Goal: Task Accomplishment & Management: Use online tool/utility

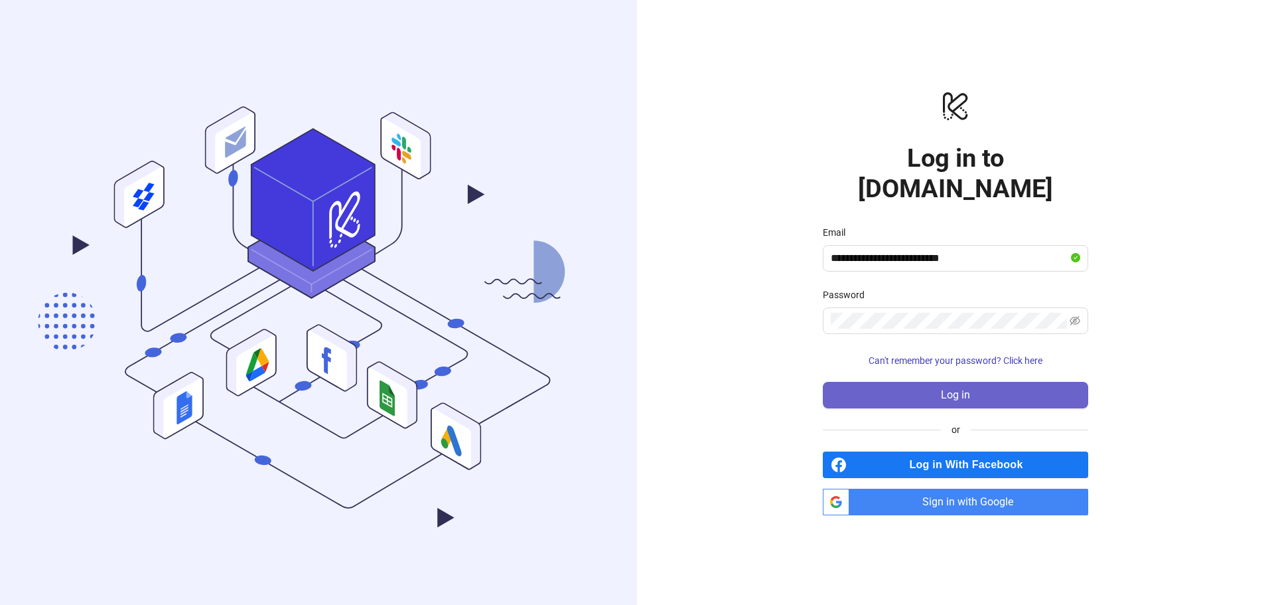
click at [888, 382] on button "Log in" at bounding box center [955, 395] width 265 height 27
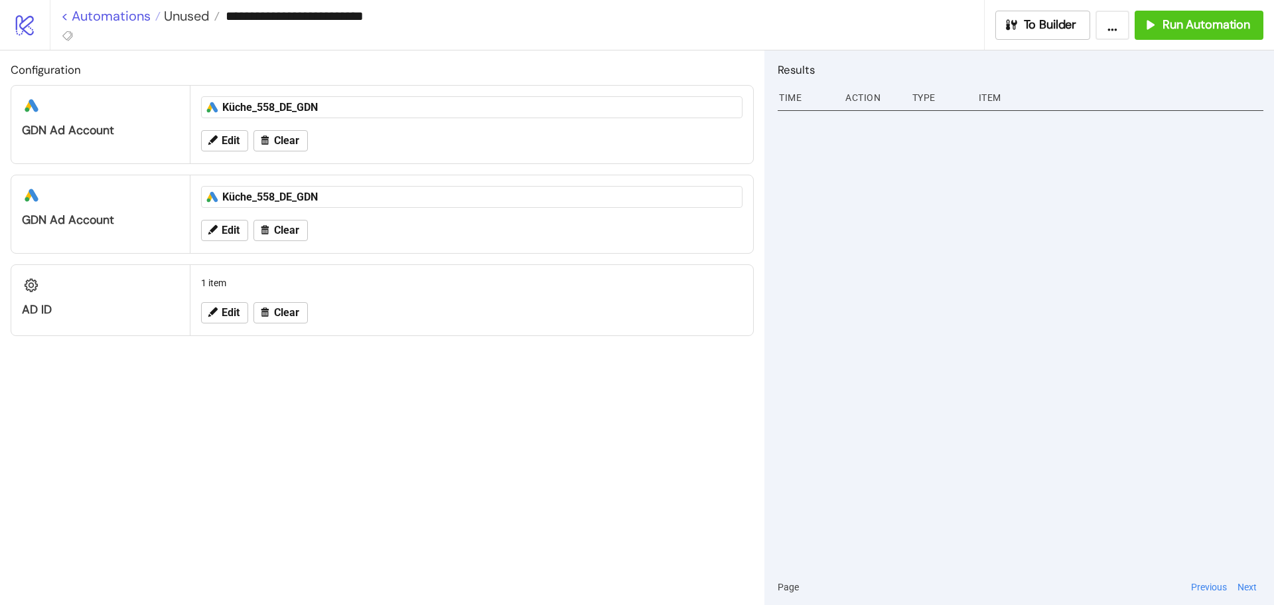
click at [127, 18] on link "< Automations" at bounding box center [111, 15] width 100 height 13
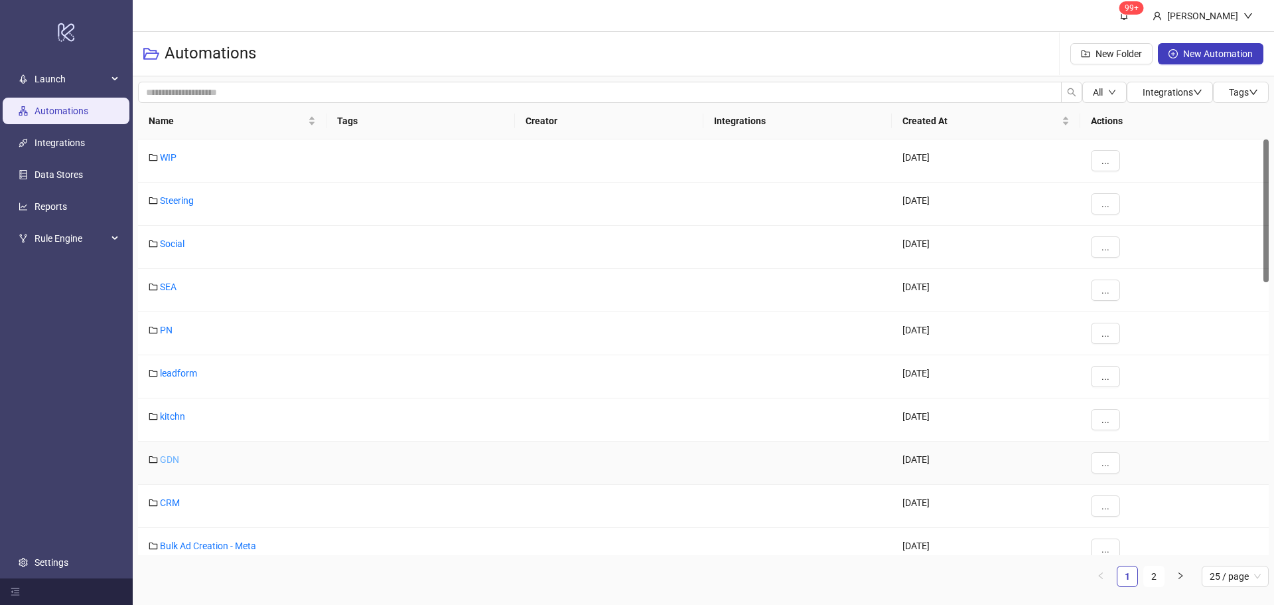
click at [173, 458] on link "GDN" at bounding box center [169, 459] width 19 height 11
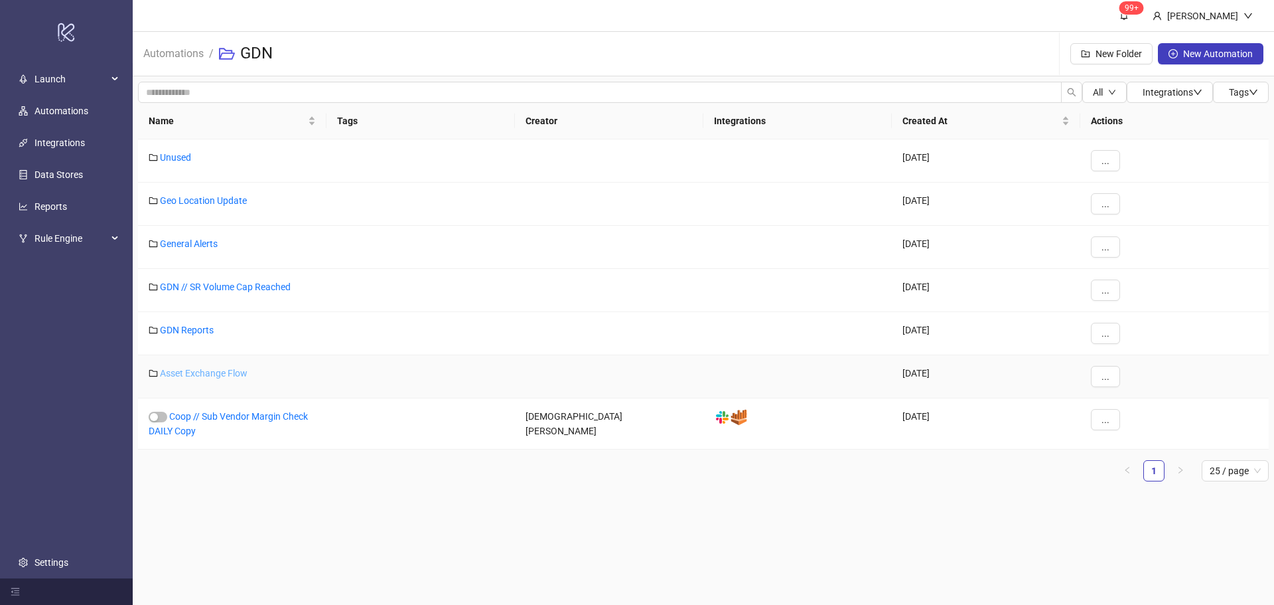
click at [222, 370] on link "Asset Exchange Flow" at bounding box center [204, 373] width 88 height 11
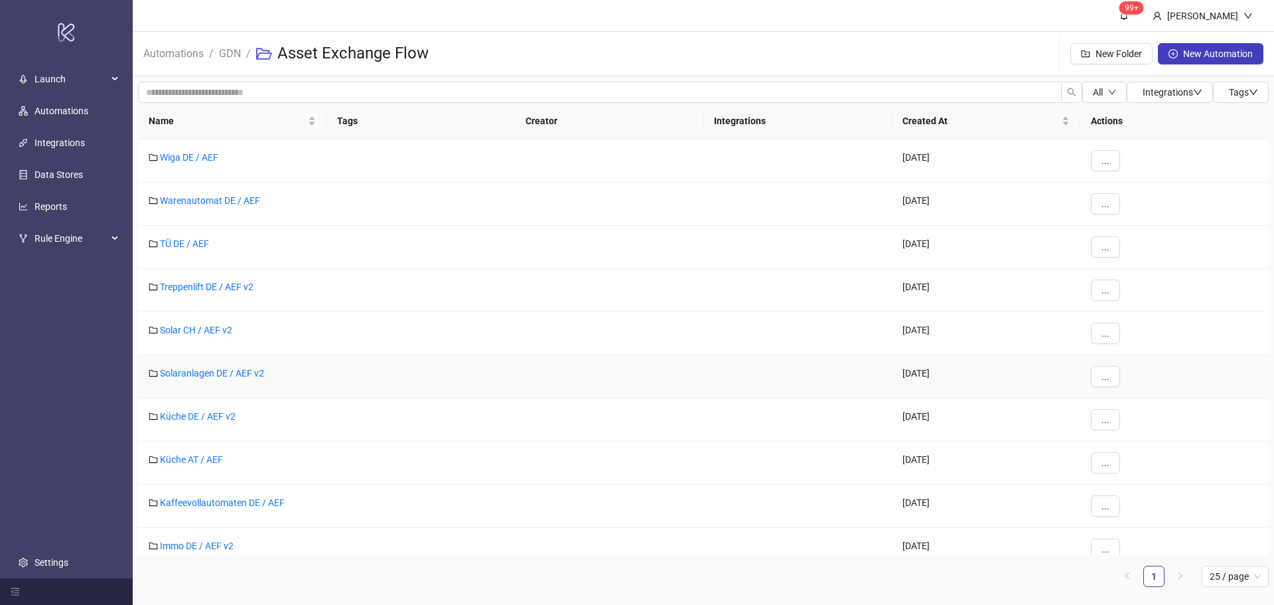
scroll to position [66, 0]
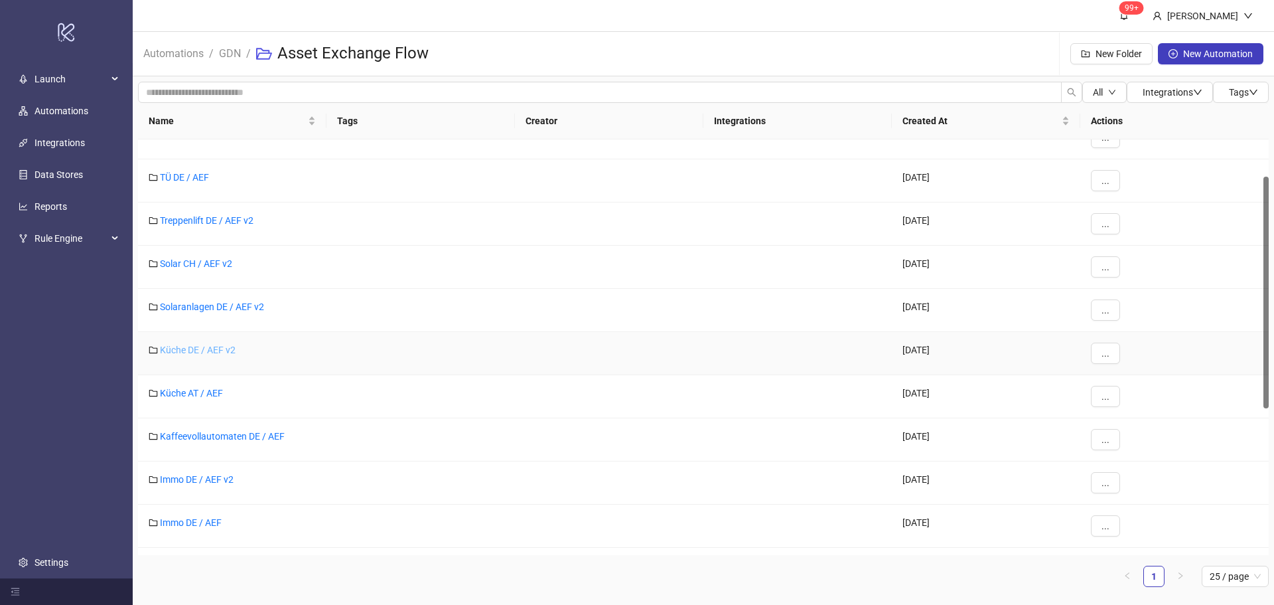
click at [198, 348] on link "Küche DE / AEF v2" at bounding box center [198, 349] width 76 height 11
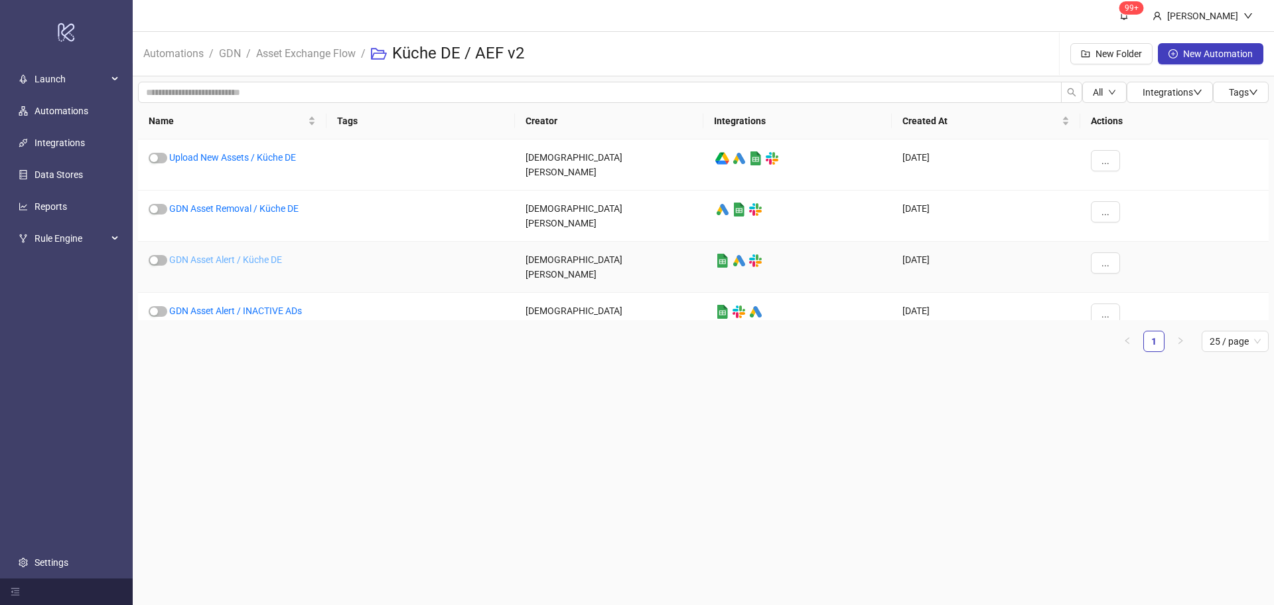
click at [238, 254] on link "GDN Asset Alert / Küche DE" at bounding box center [225, 259] width 113 height 11
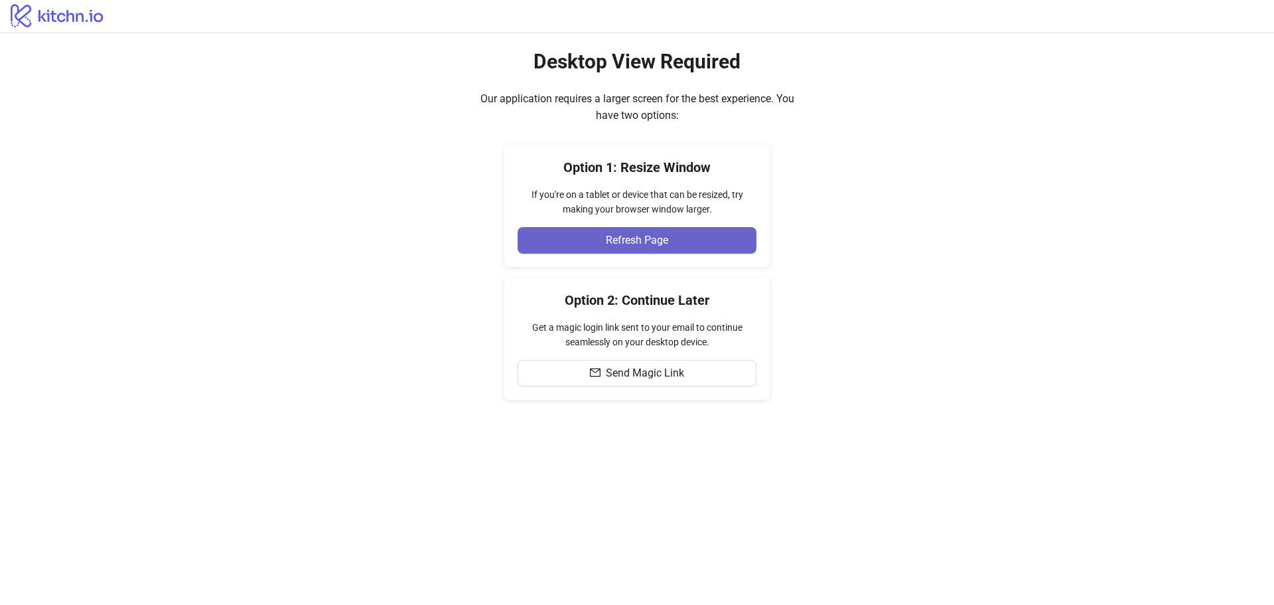
click at [642, 242] on span "Refresh Page" at bounding box center [637, 240] width 62 height 12
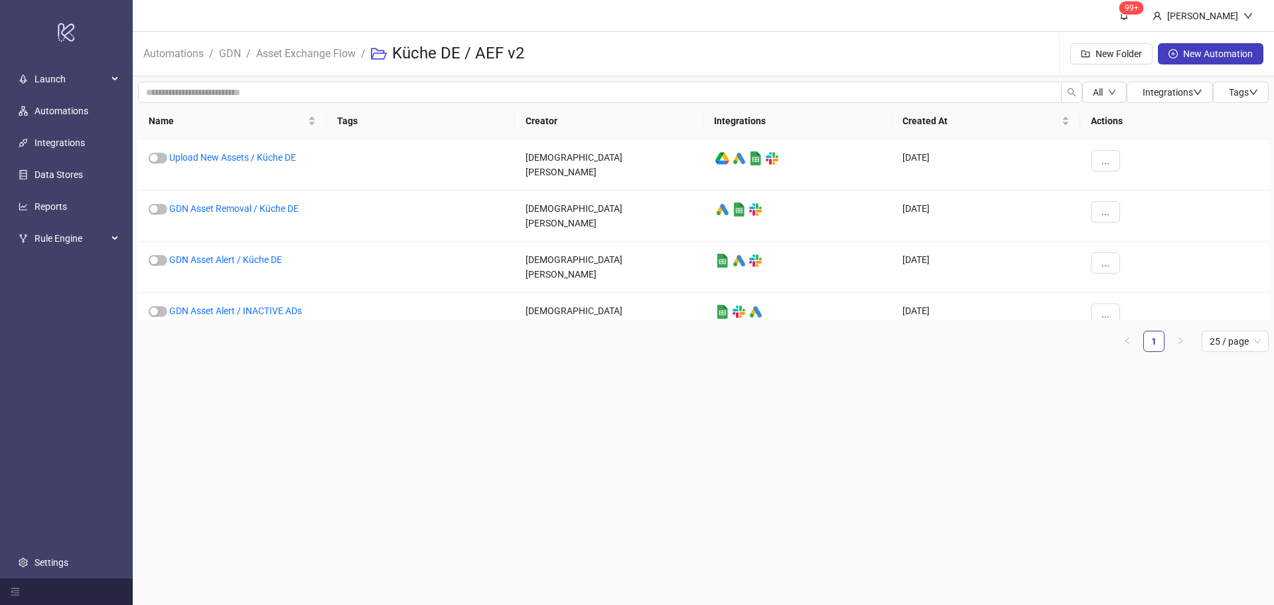
drag, startPoint x: 320, startPoint y: 0, endPoint x: 267, endPoint y: 432, distance: 435.2
click at [267, 432] on main "99+ Sophia Rödel Automations / GDN / Asset Exchange Flow / Küche DE / AEF v2 Ne…" at bounding box center [703, 302] width 1141 height 605
click at [256, 254] on link "GDN Asset Alert / Küche DE" at bounding box center [225, 259] width 113 height 11
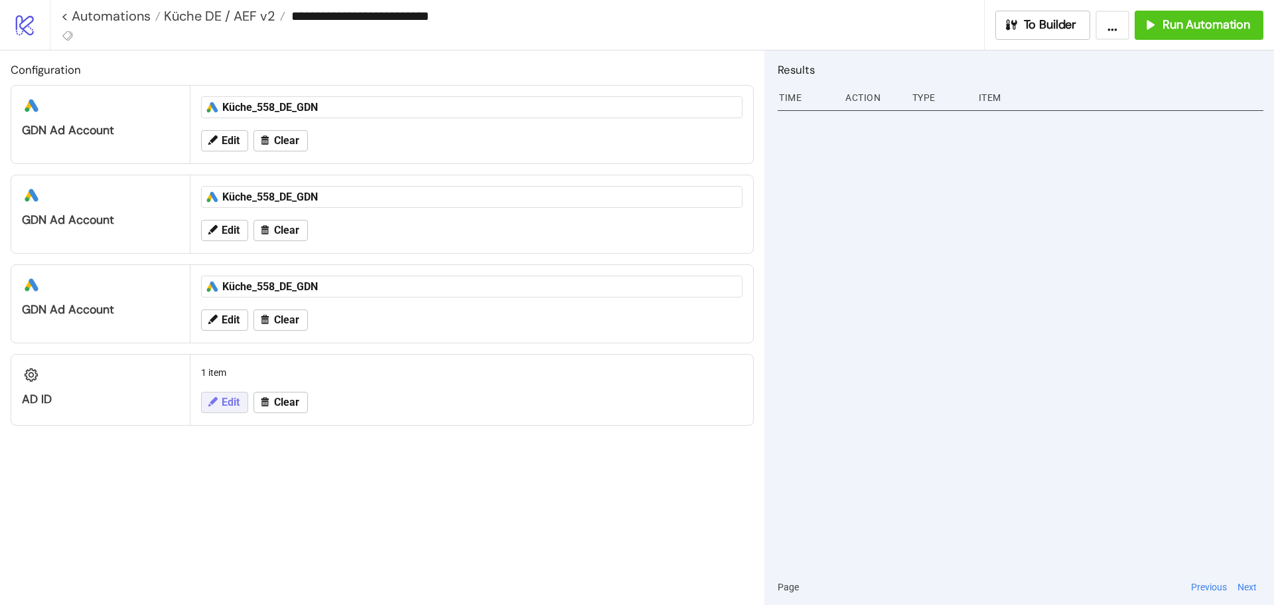
click at [224, 392] on button "Edit" at bounding box center [224, 402] width 47 height 21
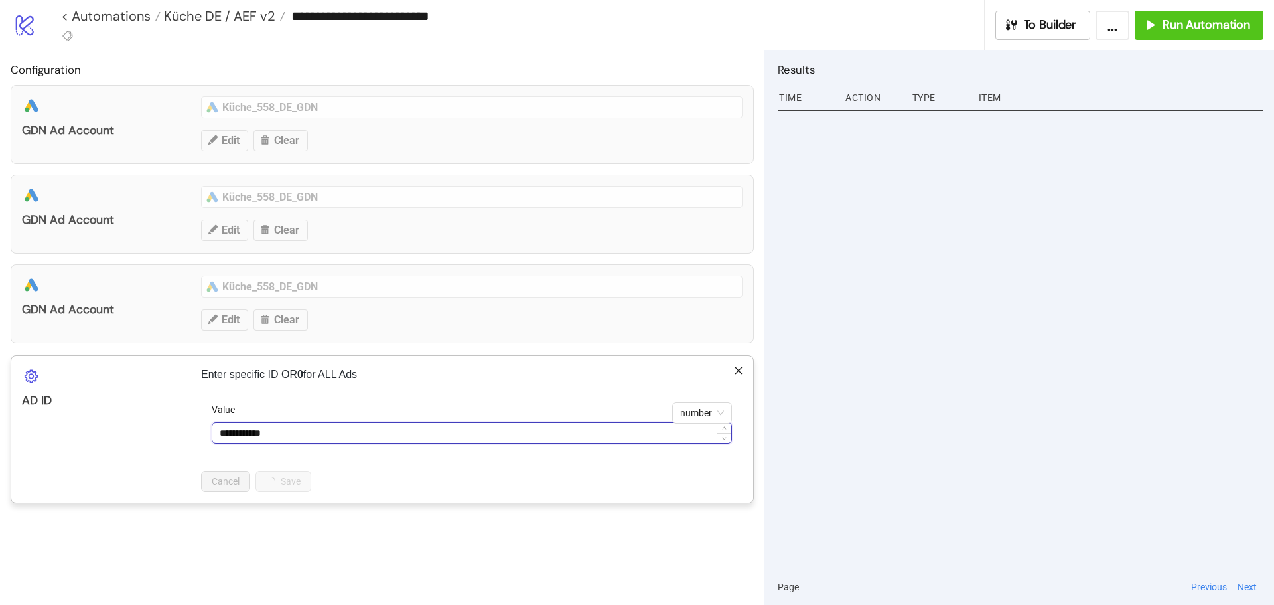
click at [254, 432] on input "**********" at bounding box center [471, 433] width 519 height 20
click at [256, 432] on input "**********" at bounding box center [471, 433] width 519 height 20
paste input
type input "**********"
click at [287, 478] on button "Save" at bounding box center [276, 481] width 41 height 21
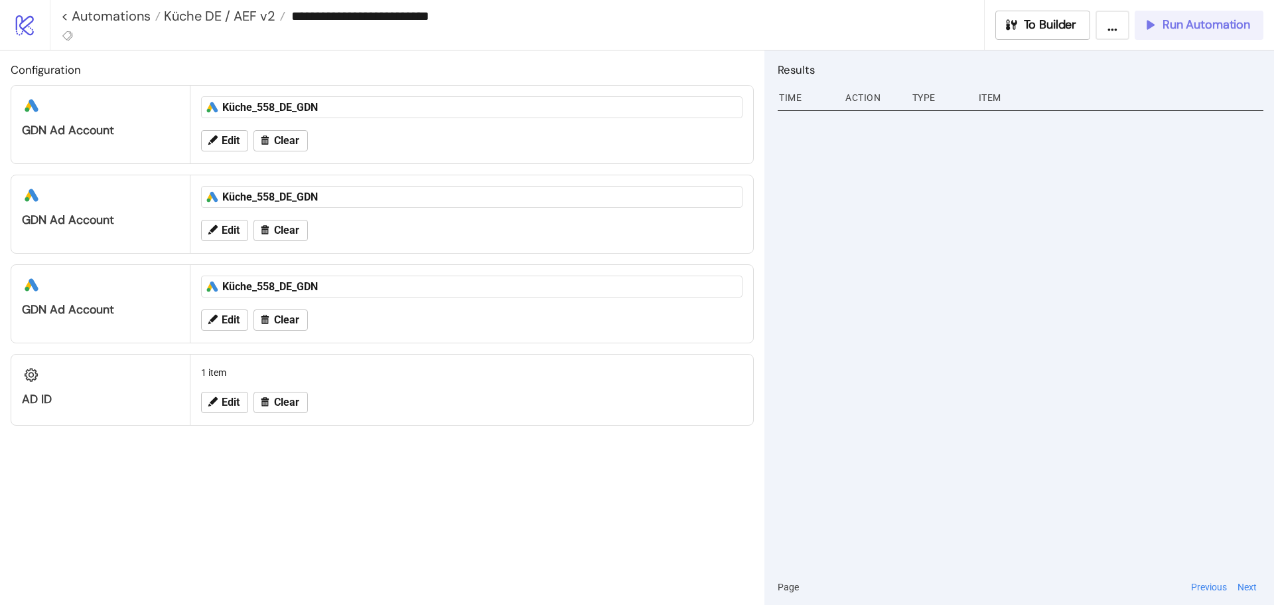
click at [1163, 28] on span "Run Automation" at bounding box center [1207, 24] width 88 height 15
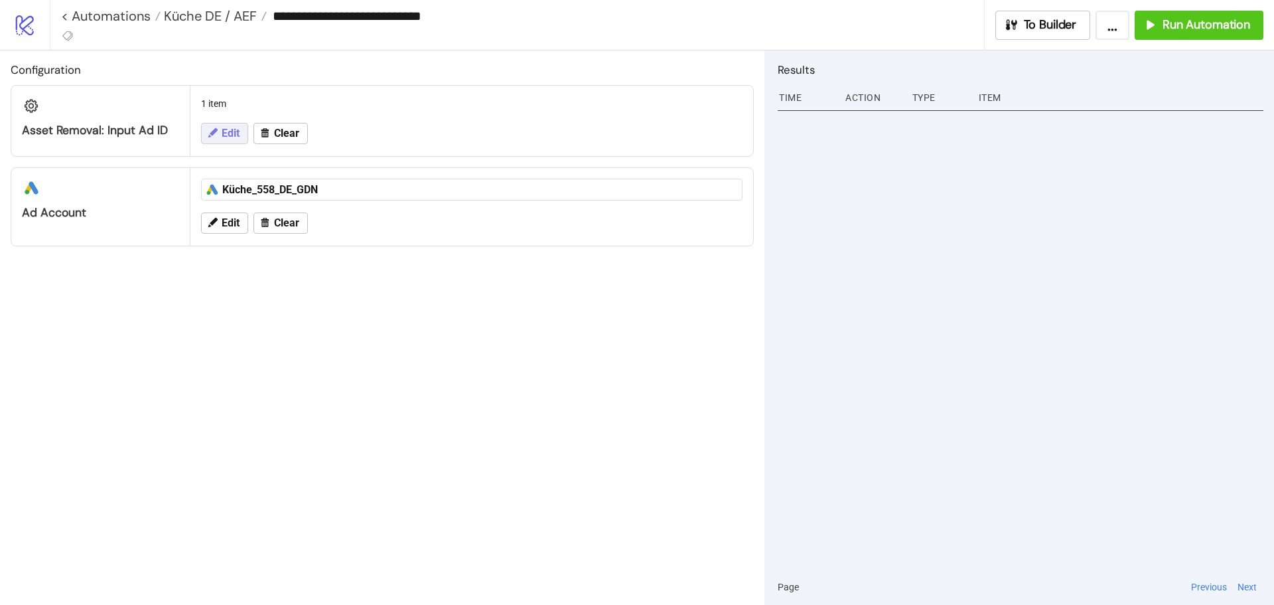
click at [211, 134] on icon at bounding box center [212, 132] width 9 height 9
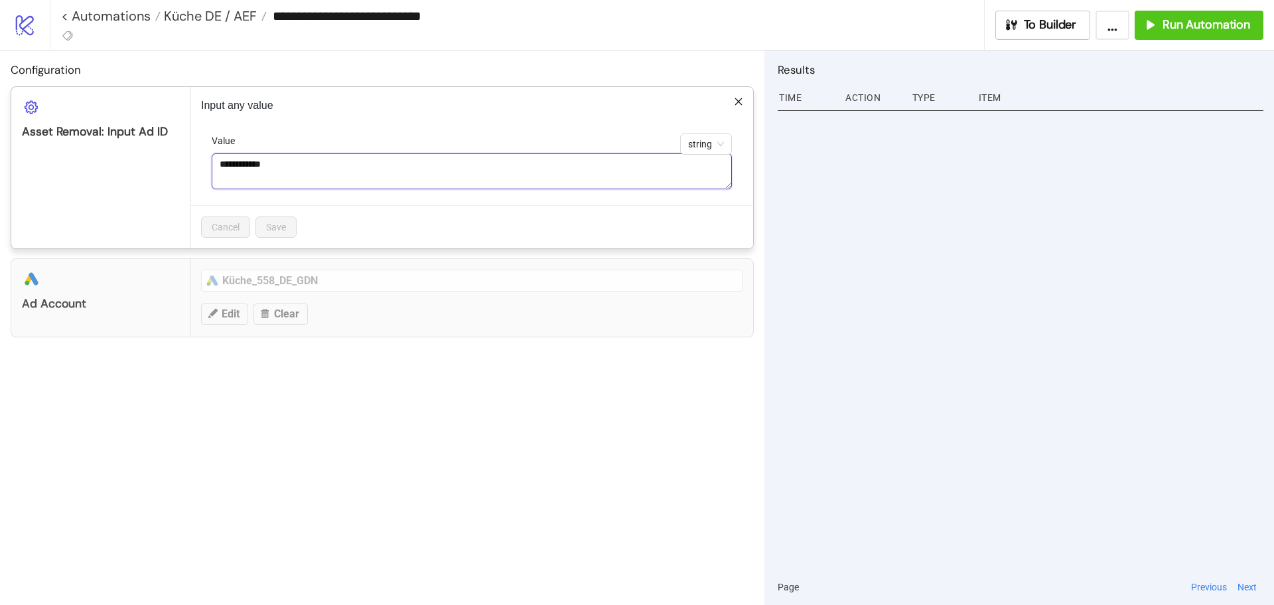
drag, startPoint x: 325, startPoint y: 167, endPoint x: 157, endPoint y: 166, distance: 167.2
click at [157, 166] on div "**********" at bounding box center [382, 167] width 743 height 163
paste textarea
type textarea "**********"
click at [286, 224] on span "Save" at bounding box center [276, 227] width 20 height 11
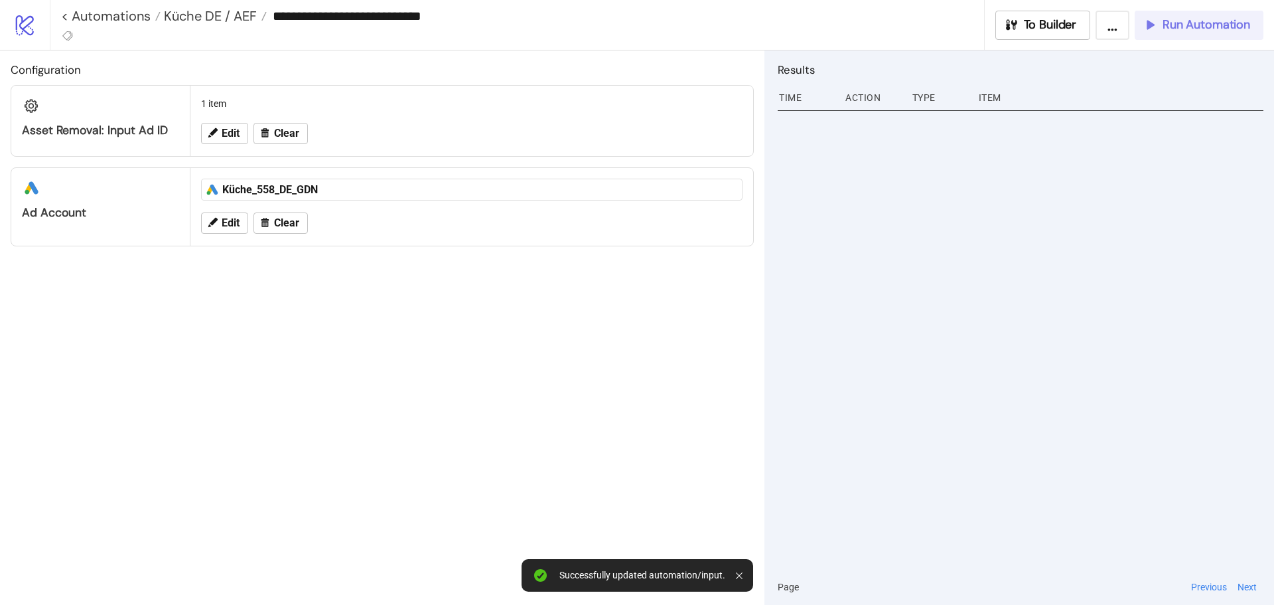
click at [1216, 27] on span "Run Automation" at bounding box center [1207, 24] width 88 height 15
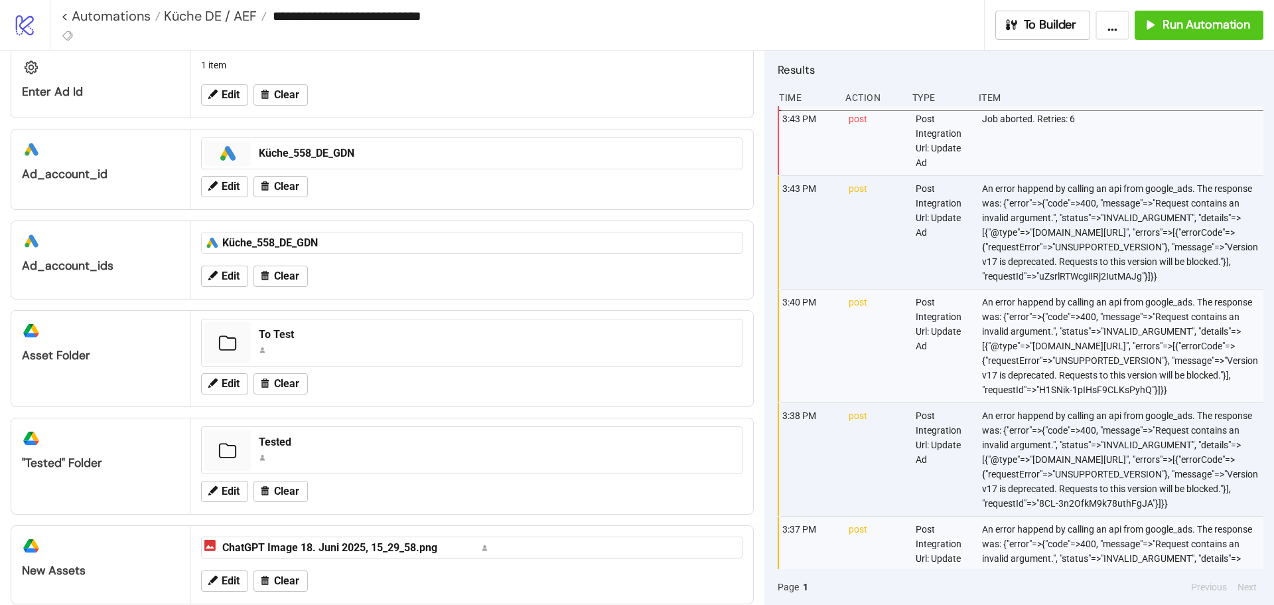
scroll to position [59, 0]
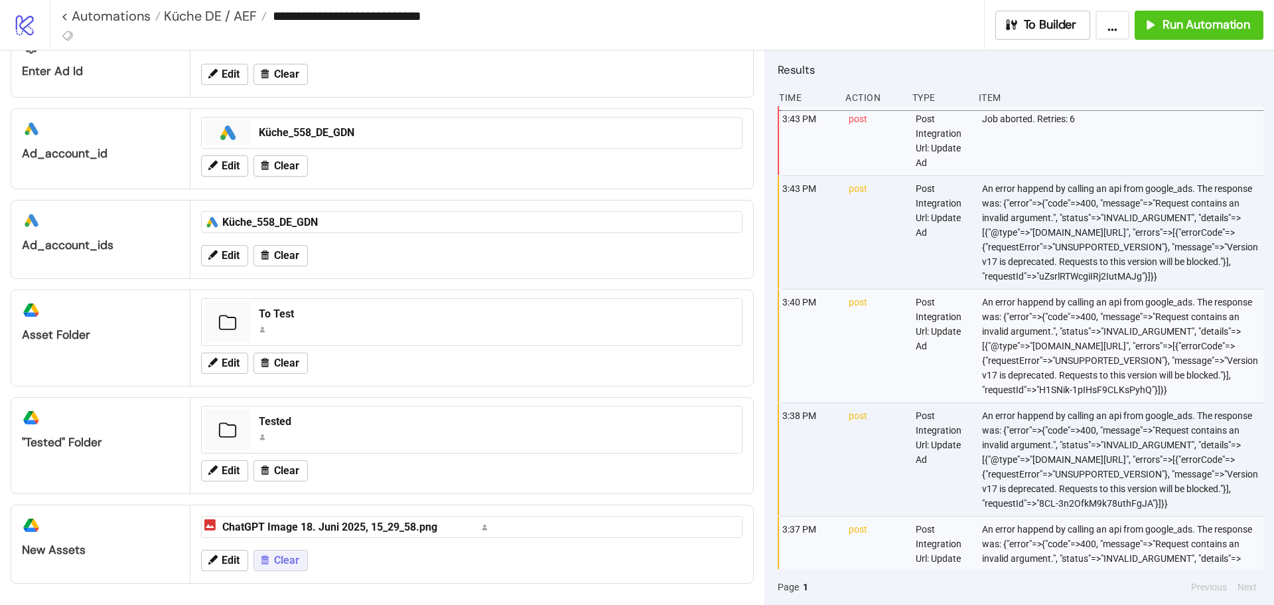
click at [291, 555] on span "Clear" at bounding box center [286, 560] width 25 height 12
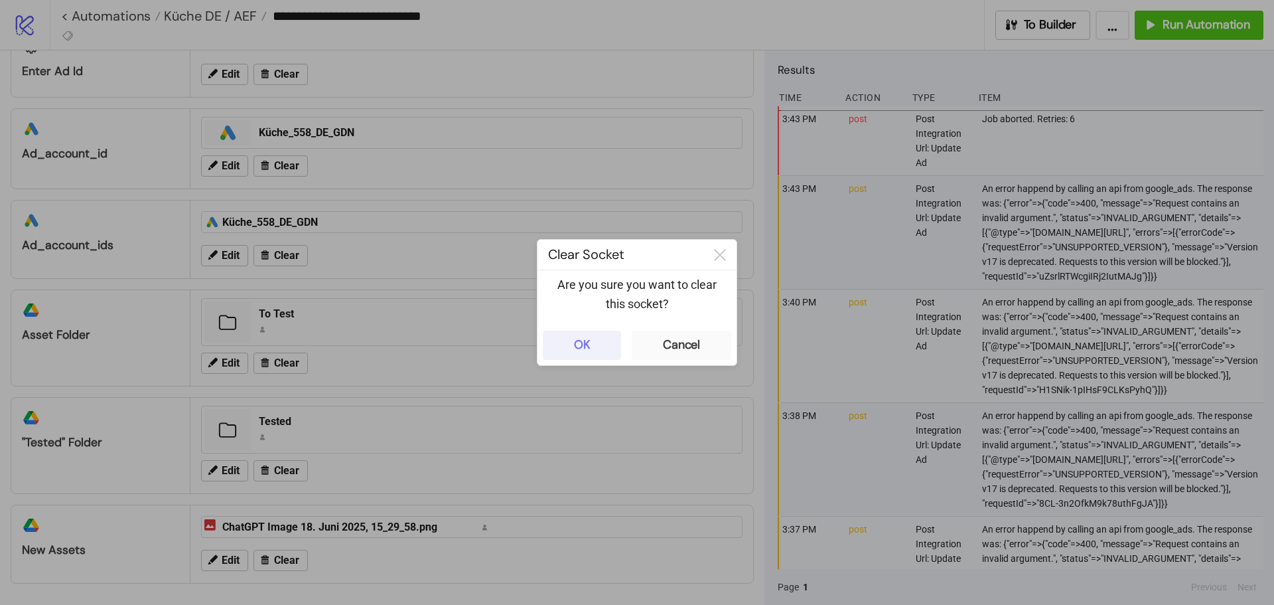
click at [586, 348] on div "OK" at bounding box center [582, 344] width 17 height 15
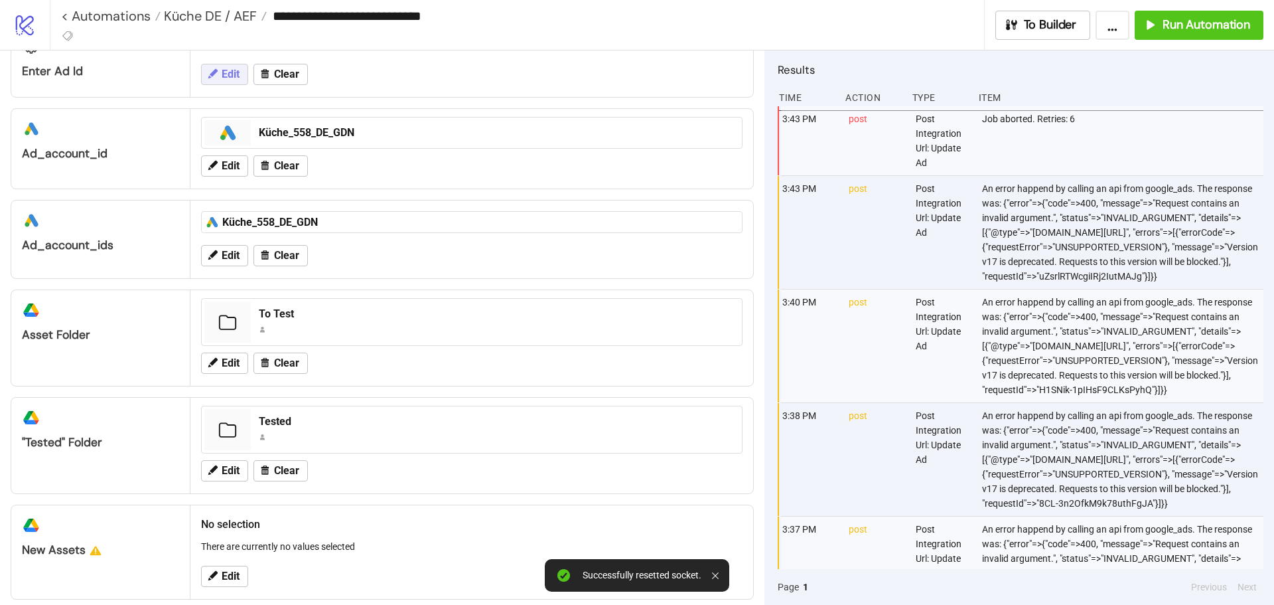
click at [217, 82] on button "Edit" at bounding box center [224, 74] width 47 height 21
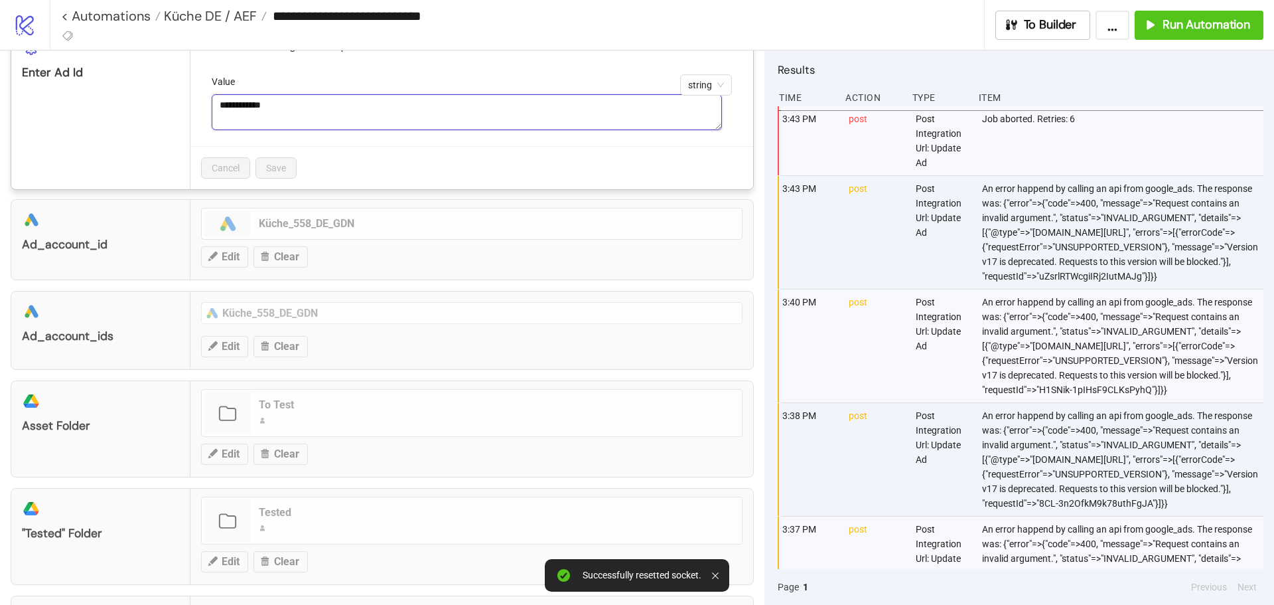
click at [287, 109] on textarea "**********" at bounding box center [467, 112] width 510 height 36
paste textarea
type textarea "**********"
click at [270, 163] on span "Save" at bounding box center [276, 168] width 20 height 11
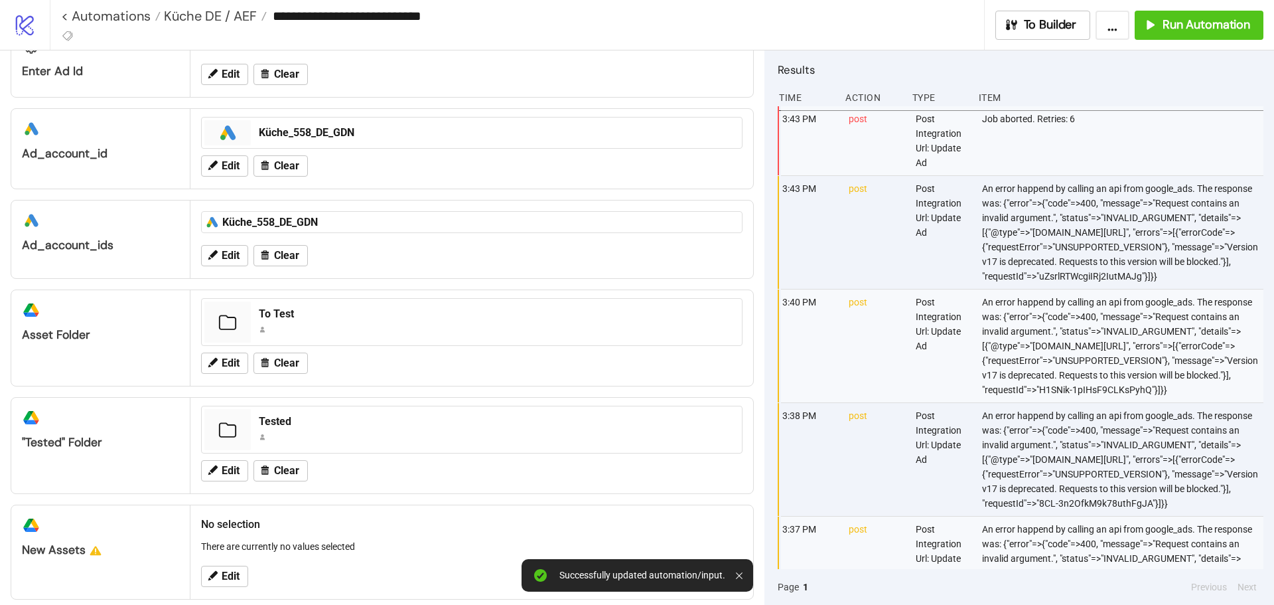
scroll to position [75, 0]
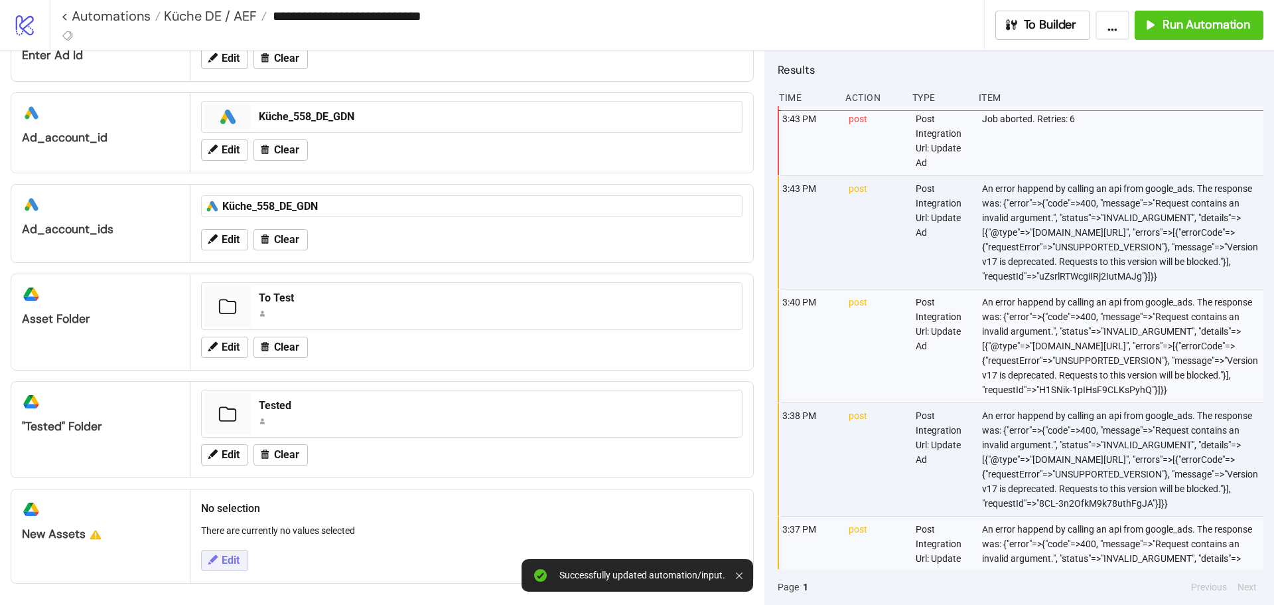
drag, startPoint x: 222, startPoint y: 555, endPoint x: 258, endPoint y: 467, distance: 95.3
click at [223, 555] on span "Edit" at bounding box center [231, 560] width 18 height 12
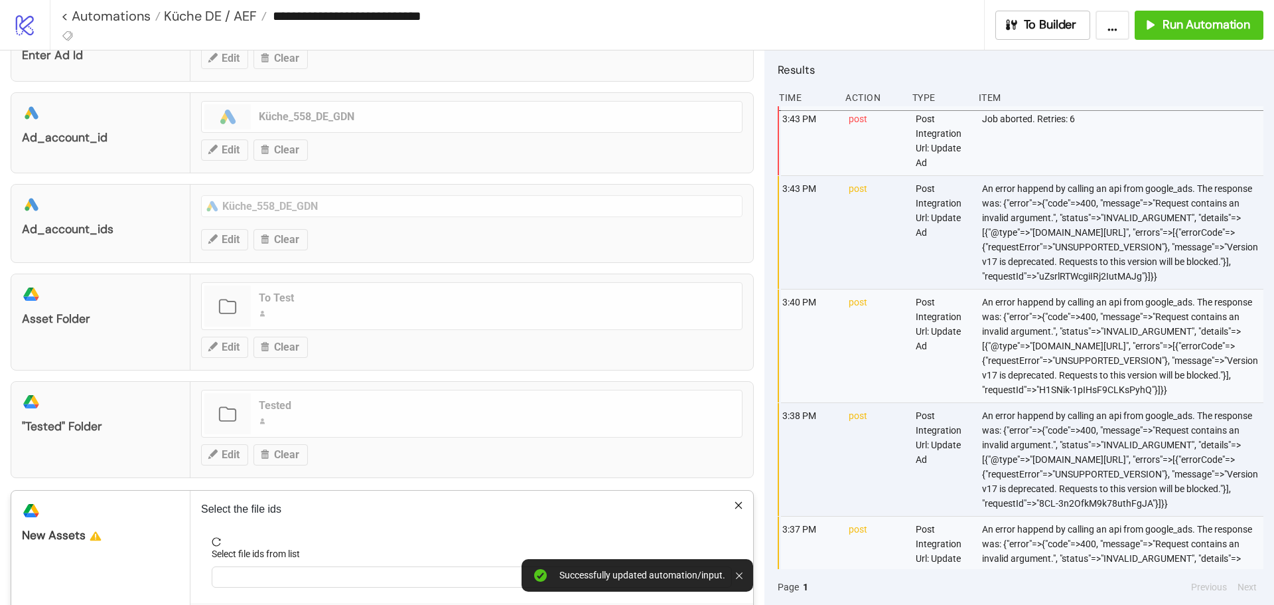
scroll to position [137, 0]
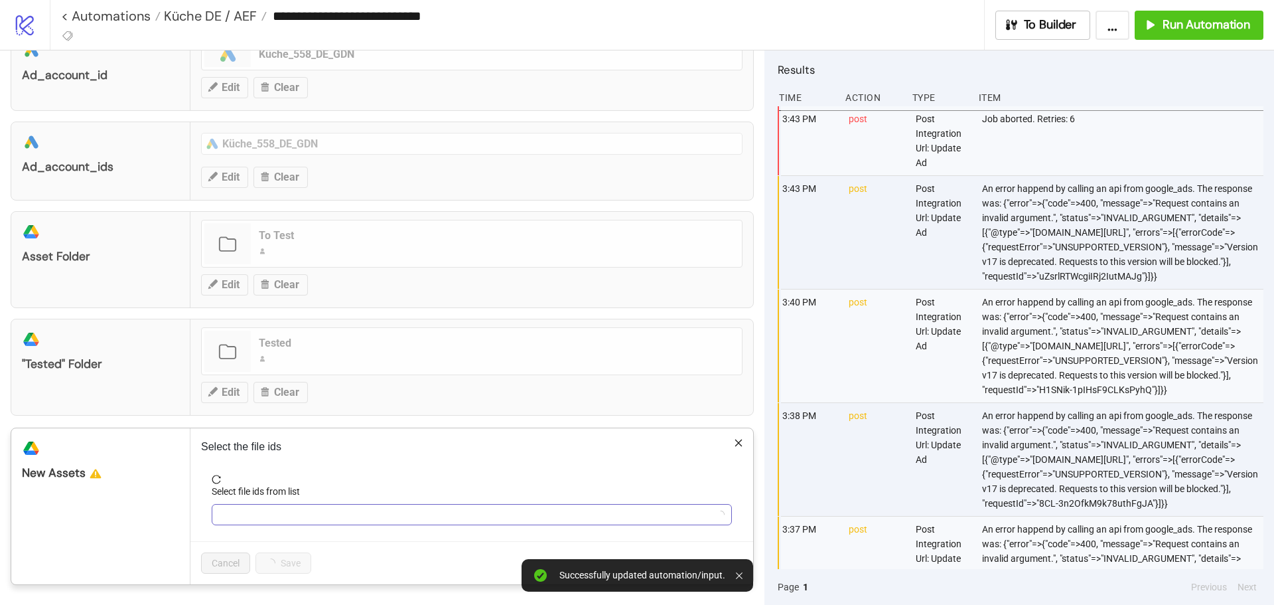
drag, startPoint x: 257, startPoint y: 508, endPoint x: 252, endPoint y: 514, distance: 7.6
click at [257, 509] on div at bounding box center [464, 514] width 501 height 19
click at [265, 483] on span "Refresh" at bounding box center [258, 485] width 32 height 11
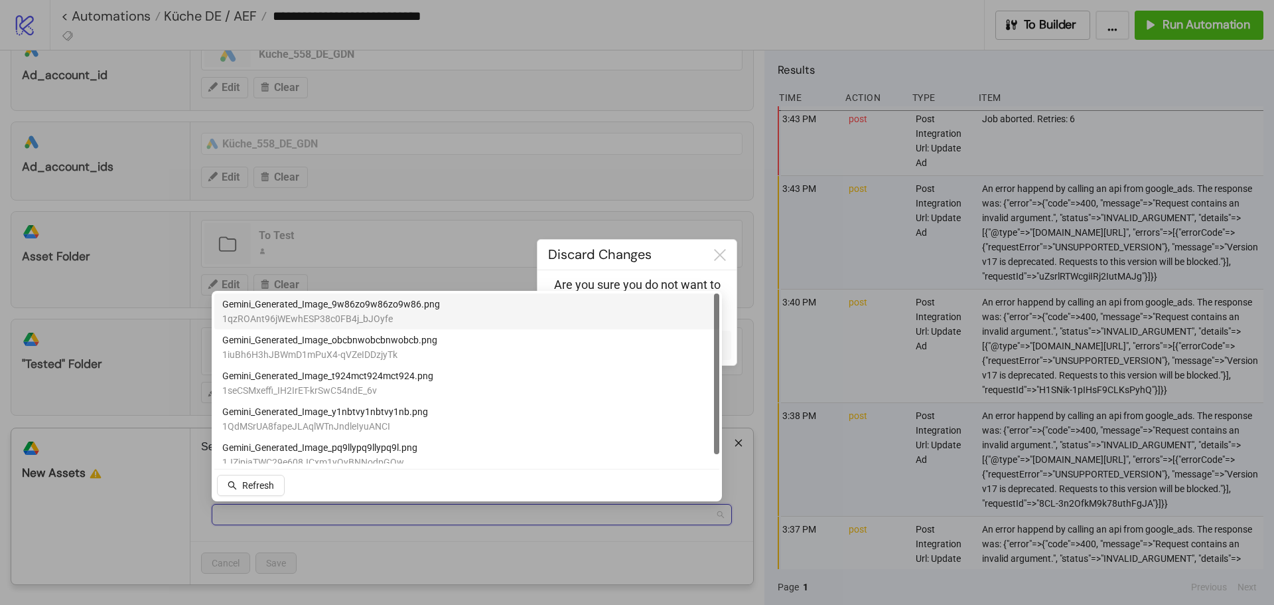
click at [357, 313] on span "1qzROAnt96jWEwhESP38c0FB4j_bJOyfe" at bounding box center [331, 318] width 218 height 15
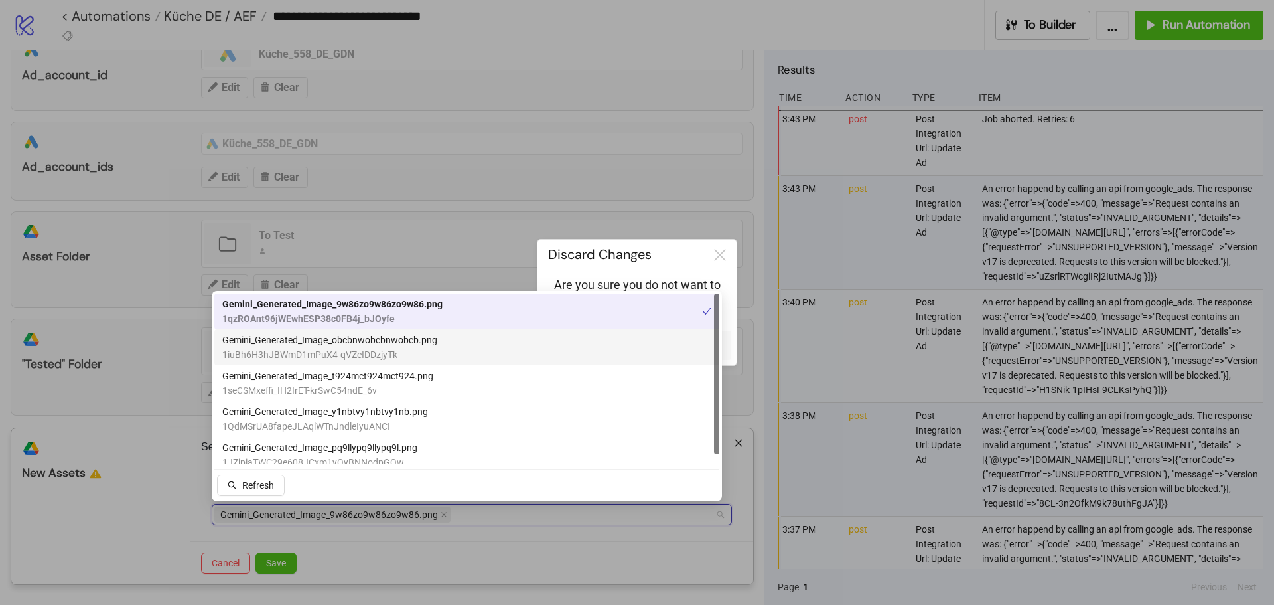
click at [293, 356] on span "1iuBh6H3hJBWmD1mPuX4-qVZeIDDzjyTk" at bounding box center [329, 354] width 215 height 15
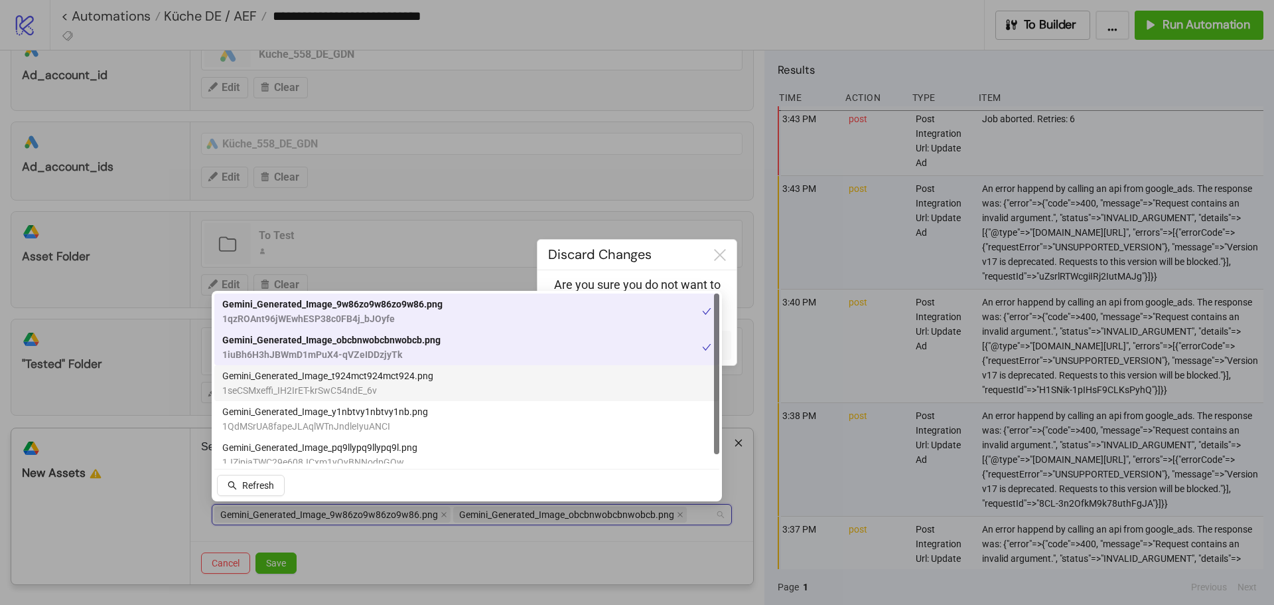
click at [291, 385] on span "1seCSMxeffi_IH2IrET-krSwC54ndE_6v" at bounding box center [327, 390] width 211 height 15
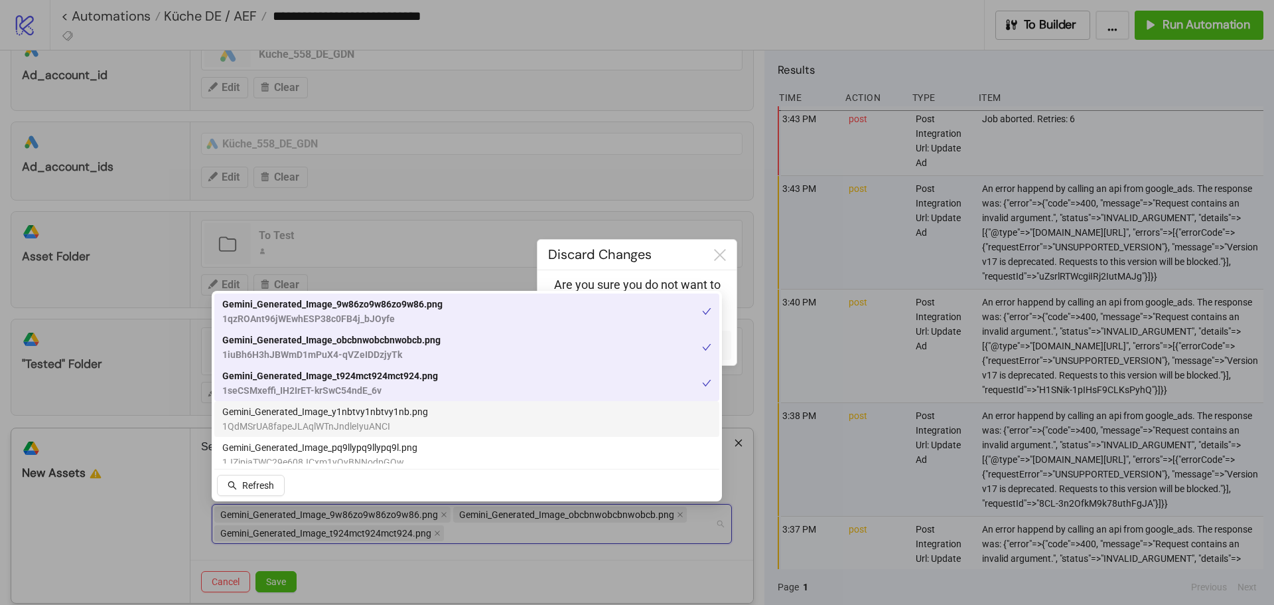
click at [275, 411] on span "Gemini_Generated_Image_y1nbtvy1nbtvy1nb.png" at bounding box center [325, 411] width 206 height 15
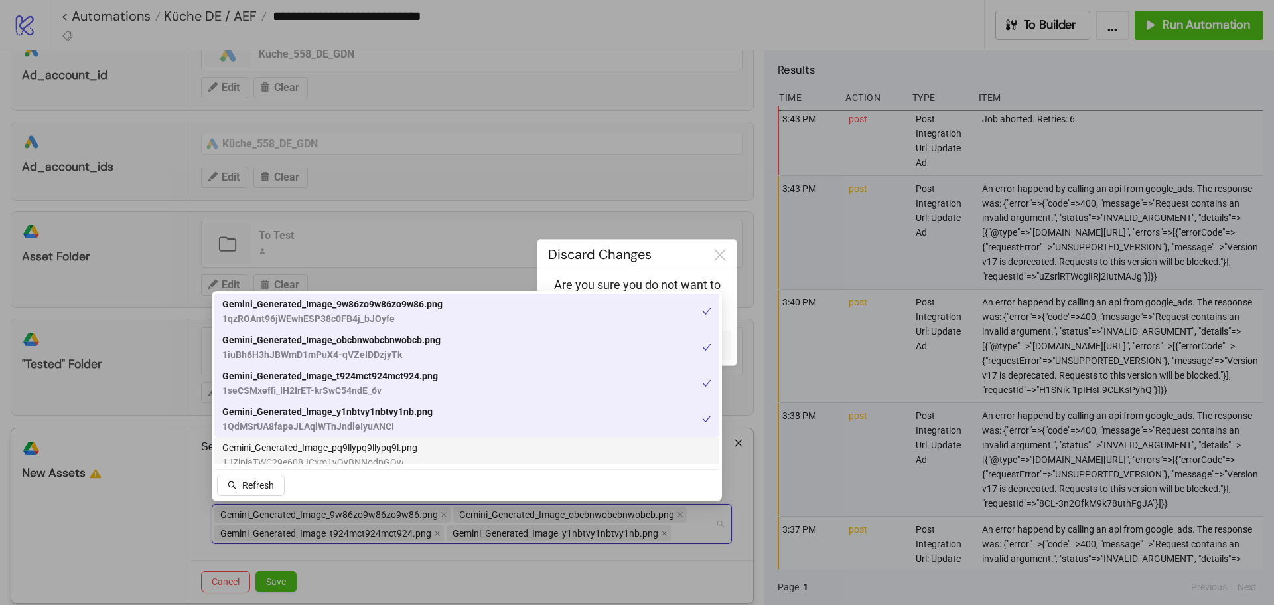
click at [273, 449] on span "Gemini_Generated_Image_pq9llypq9llypq9l.png" at bounding box center [319, 447] width 195 height 15
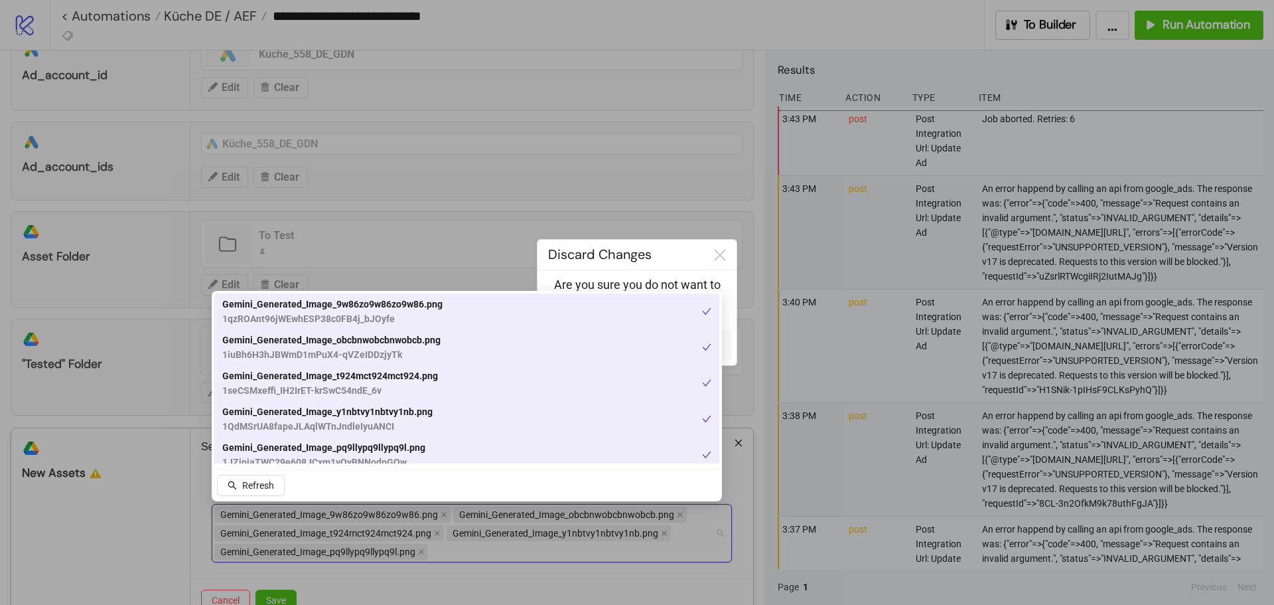
click at [445, 575] on div at bounding box center [637, 302] width 1274 height 605
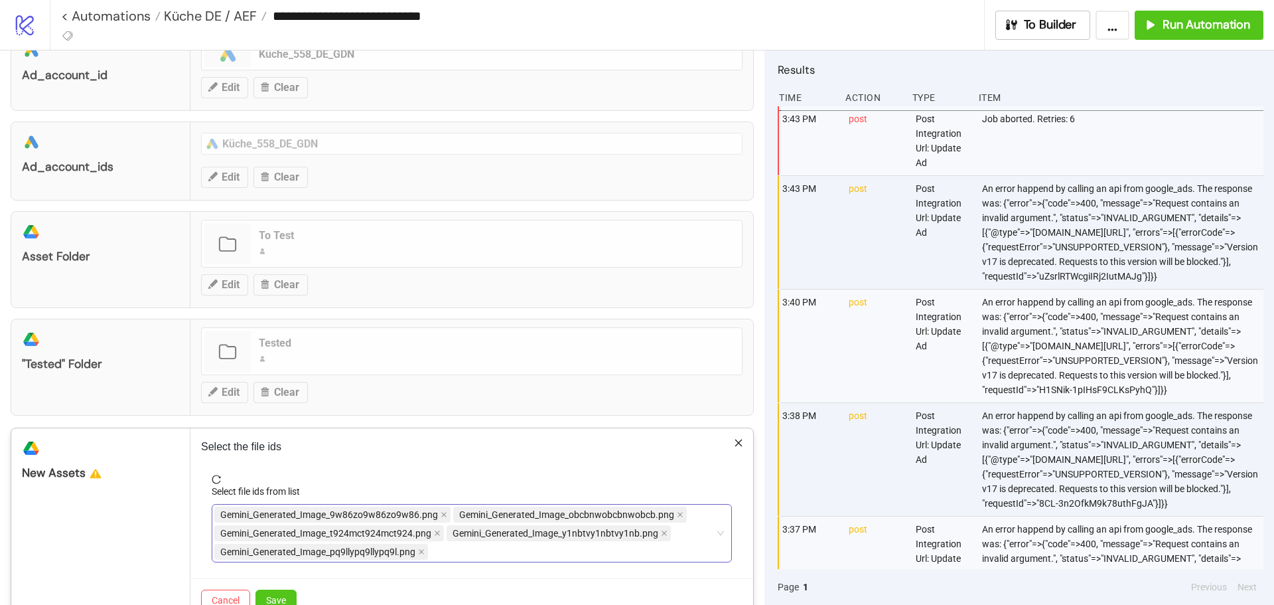
scroll to position [175, 0]
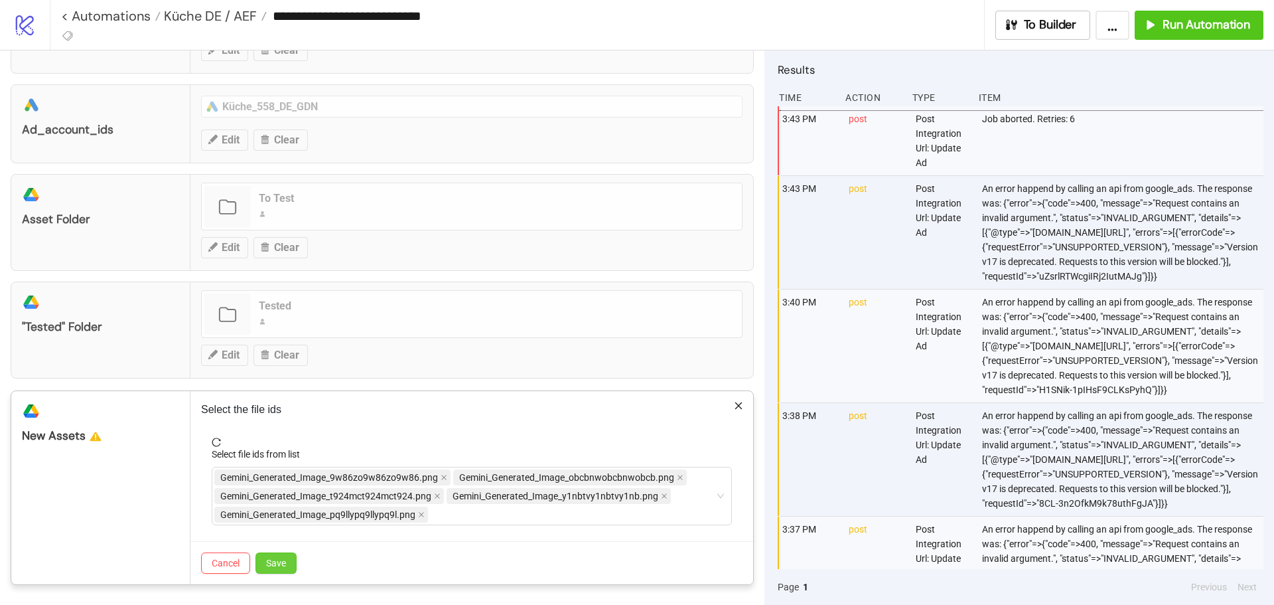
click at [286, 567] on span "Save" at bounding box center [276, 562] width 20 height 11
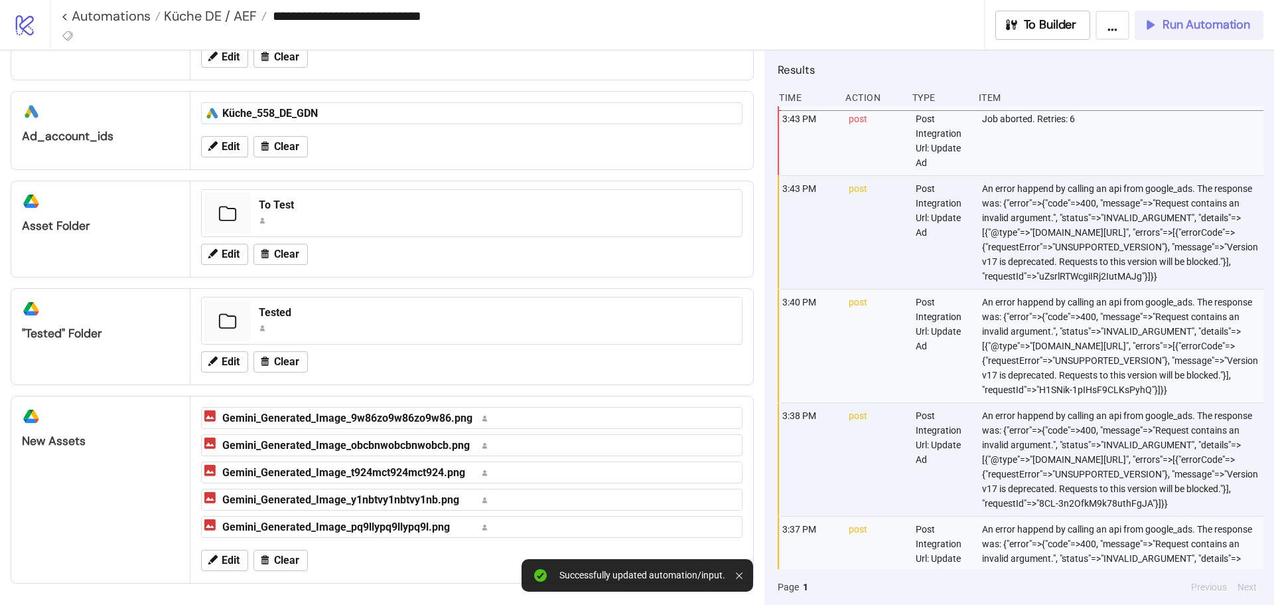
click at [1211, 17] on button "Run Automation" at bounding box center [1199, 25] width 129 height 29
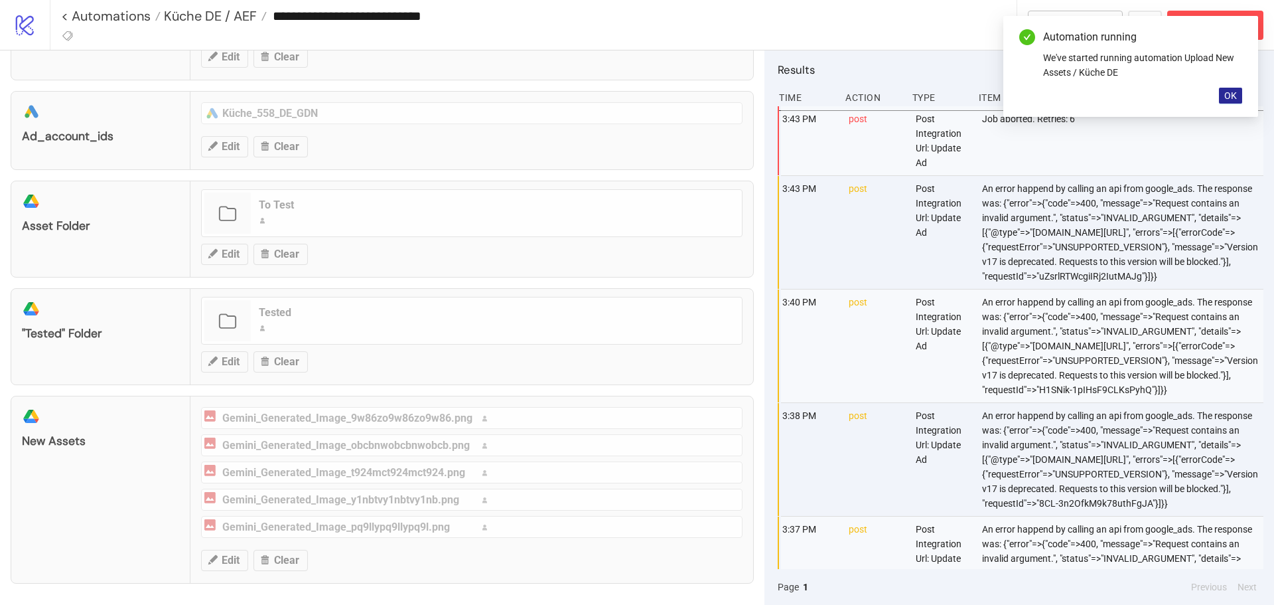
click at [1232, 98] on span "OK" at bounding box center [1230, 95] width 13 height 11
